Goal: Information Seeking & Learning: Learn about a topic

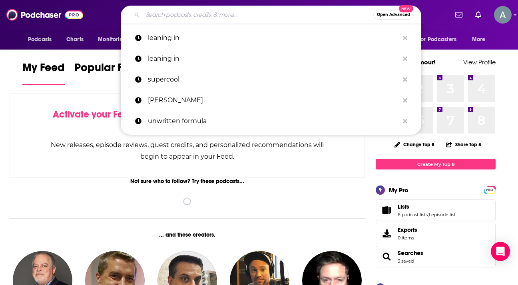
click at [248, 15] on input "Search podcasts, credits, & more..." at bounding box center [258, 14] width 231 height 13
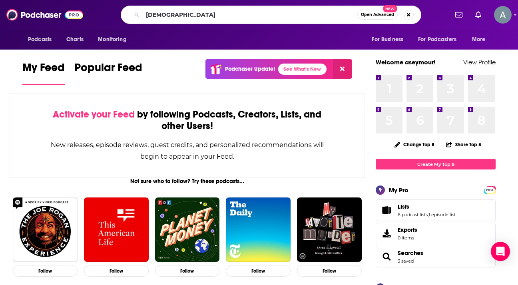
click at [192, 8] on div "[DEMOGRAPHIC_DATA] Open Advanced New" at bounding box center [271, 15] width 301 height 18
click at [191, 12] on input "[DEMOGRAPHIC_DATA]" at bounding box center [250, 14] width 215 height 13
type input "women of faith in leadership"
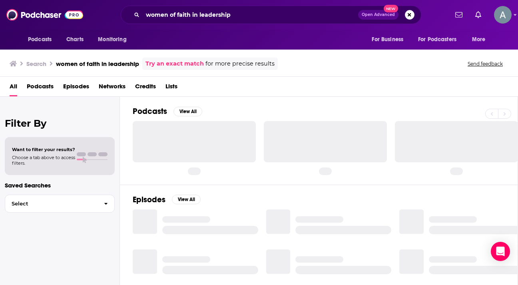
click at [231, 71] on div "Search women of faith in leadership Try an exact match for more precise results…" at bounding box center [259, 62] width 518 height 29
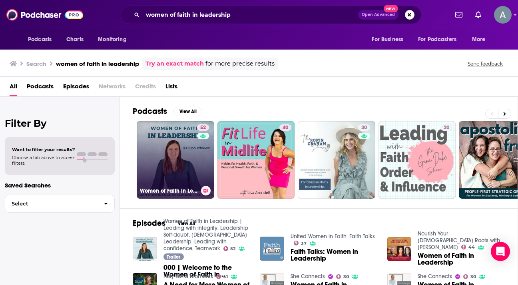
click at [168, 152] on link "52 Women of Faith in Leadership | Leading with integrity, Leadership Self-doubt…" at bounding box center [176, 160] width 78 height 78
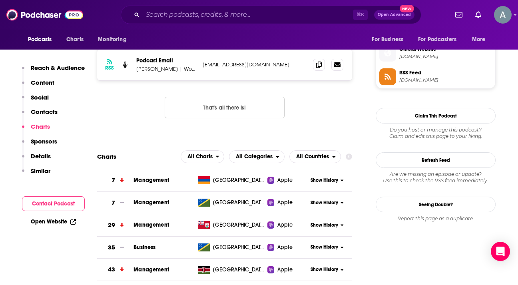
scroll to position [769, 0]
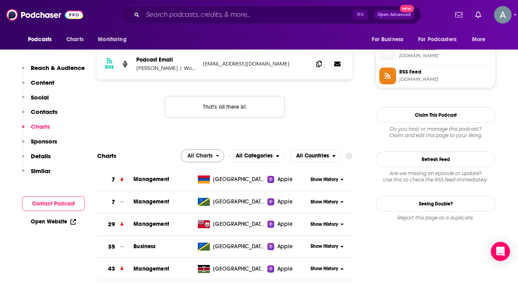
click at [209, 153] on span "All Charts" at bounding box center [200, 156] width 25 height 6
click at [258, 149] on span "All Categories" at bounding box center [253, 156] width 46 height 14
click at [303, 153] on span "All Countries" at bounding box center [312, 156] width 33 height 6
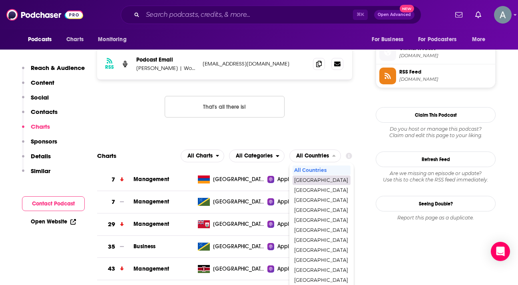
click at [301, 178] on span "[GEOGRAPHIC_DATA]" at bounding box center [321, 180] width 54 height 5
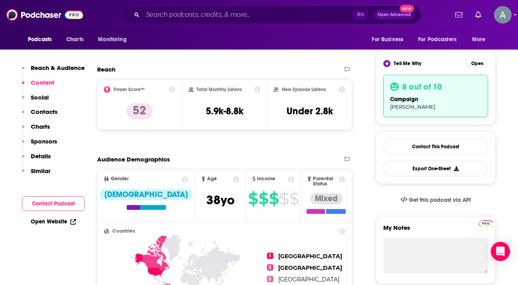
scroll to position [108, 0]
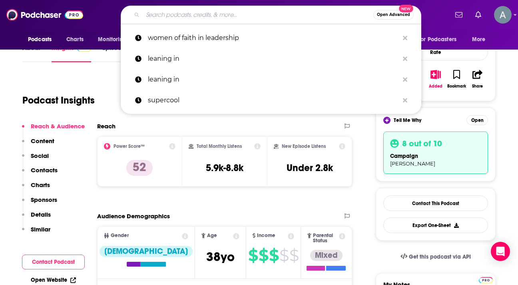
click at [202, 17] on input "Search podcasts, credits, & more..." at bounding box center [258, 14] width 231 height 13
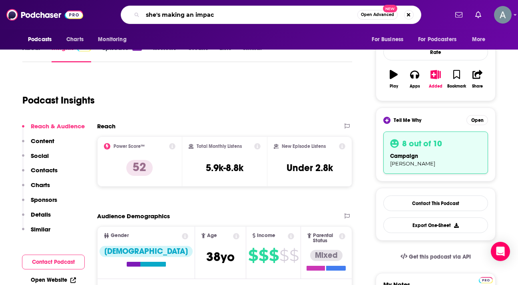
type input "she's making an impact"
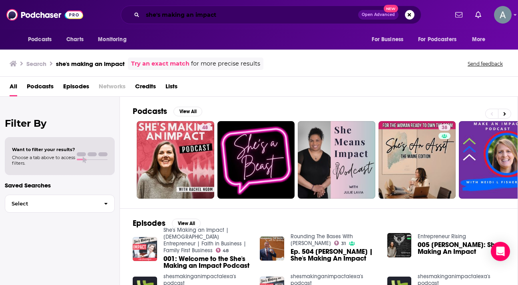
click at [203, 14] on input "she's making an impact" at bounding box center [251, 14] width 216 height 13
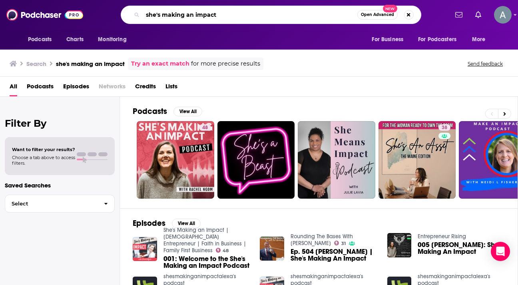
click at [203, 14] on input "she's making an impact" at bounding box center [250, 14] width 215 height 13
type input "[DEMOGRAPHIC_DATA] business leader"
